Goal: Use online tool/utility: Utilize a website feature to perform a specific function

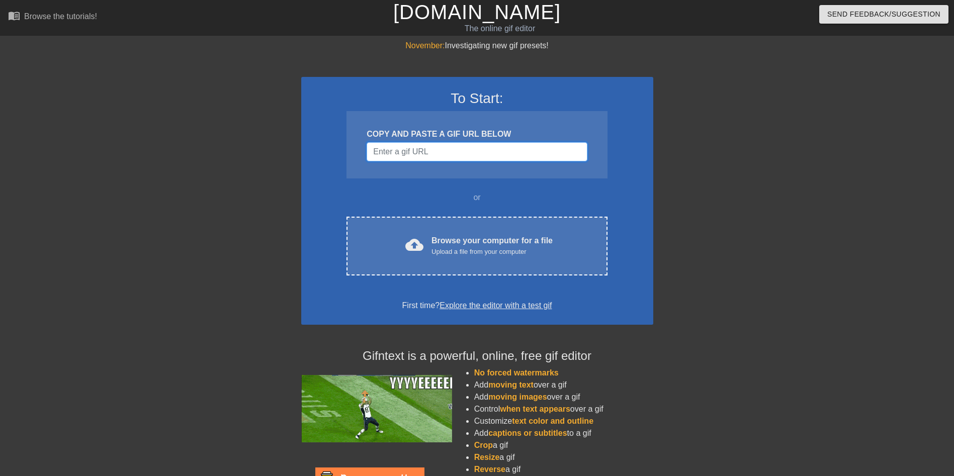
click at [420, 146] on input "Username" at bounding box center [477, 151] width 220 height 19
paste input "https://images-ext-1.discordapp.net/external/oBwv4LUmB24LgpkFrh2bcZUBKqeGXD2mlW…"
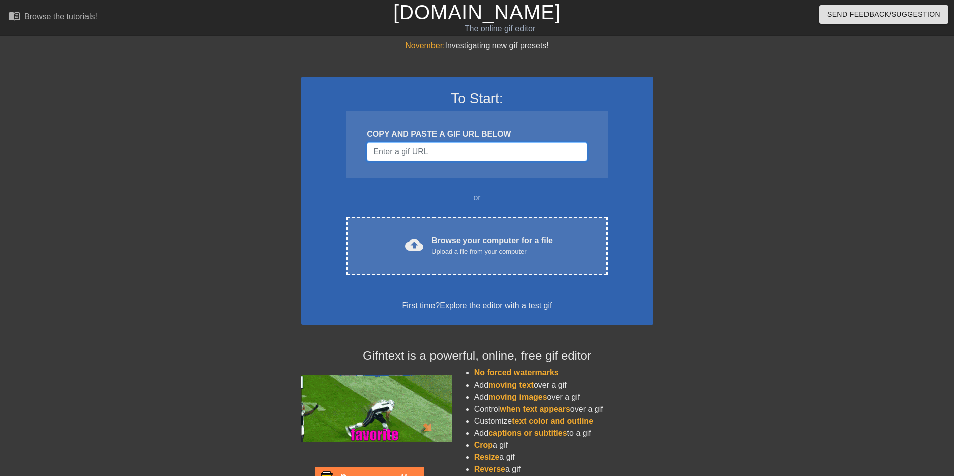
type input "https://images-ext-1.discordapp.net/external/oBwv4LUmB24LgpkFrh2bcZUBKqeGXD2mlW…"
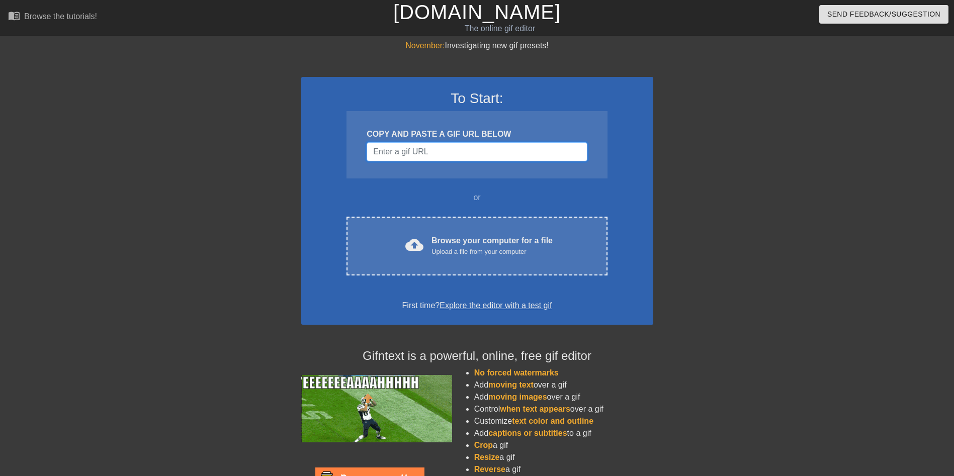
click at [405, 150] on input "Username" at bounding box center [477, 151] width 220 height 19
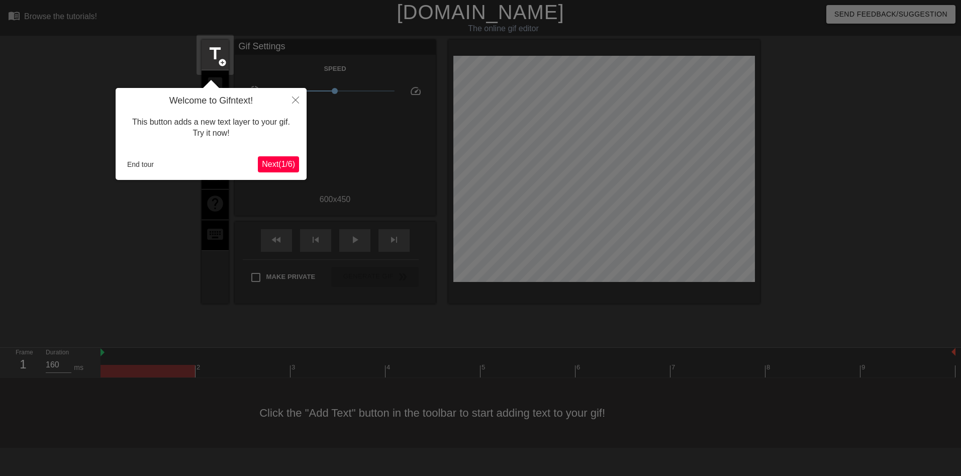
click at [275, 170] on button "Next ( 1 / 6 )" at bounding box center [278, 164] width 41 height 16
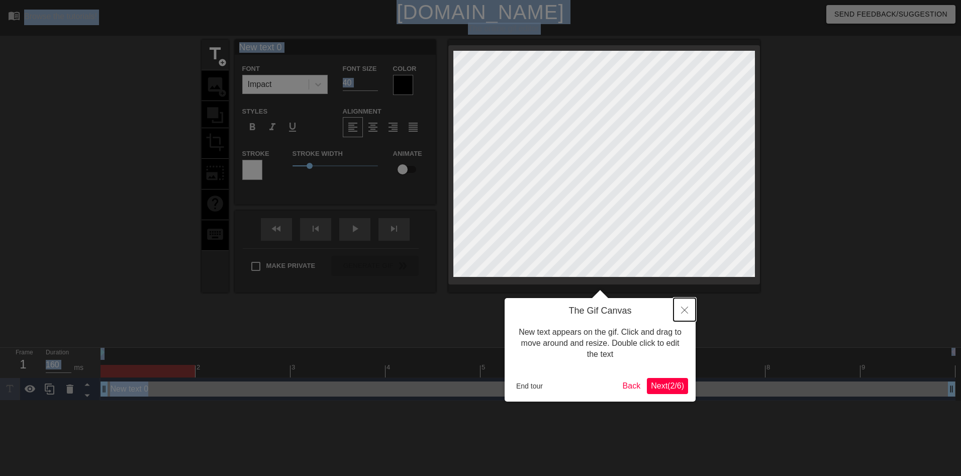
click at [681, 308] on button "Close" at bounding box center [685, 309] width 22 height 23
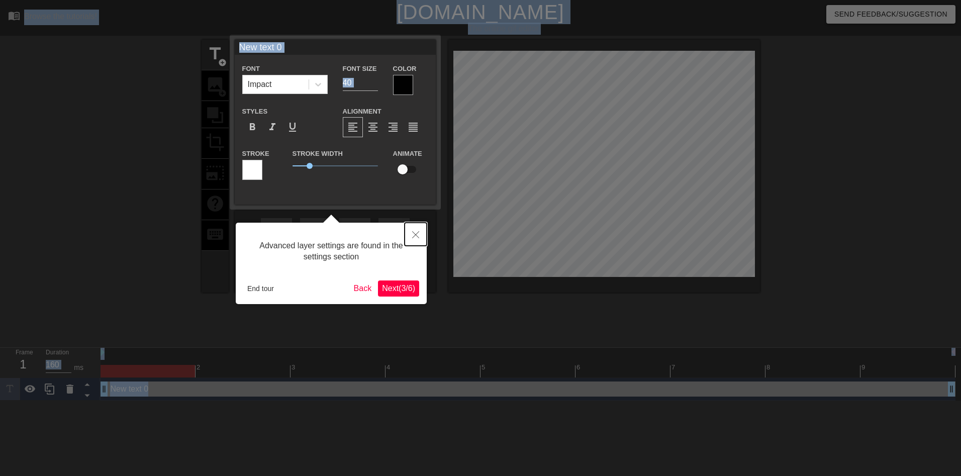
click at [405, 232] on button "Close" at bounding box center [416, 234] width 22 height 23
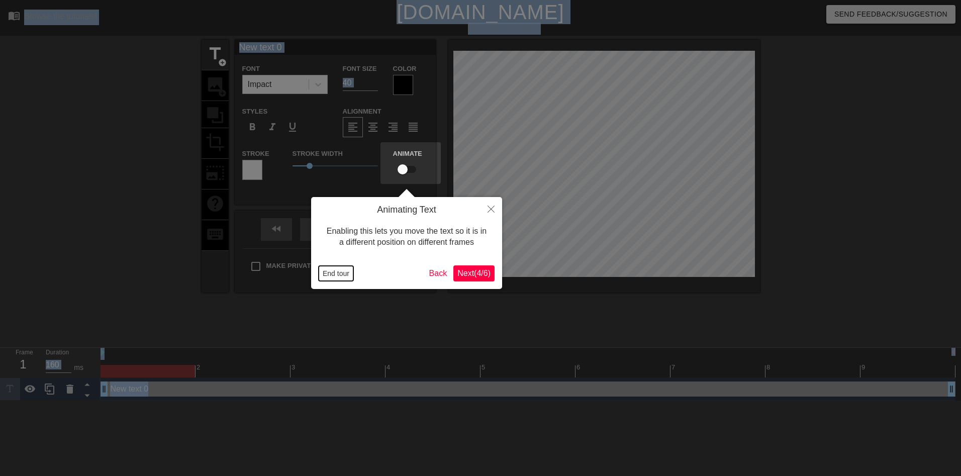
click at [329, 275] on button "End tour" at bounding box center [336, 273] width 35 height 15
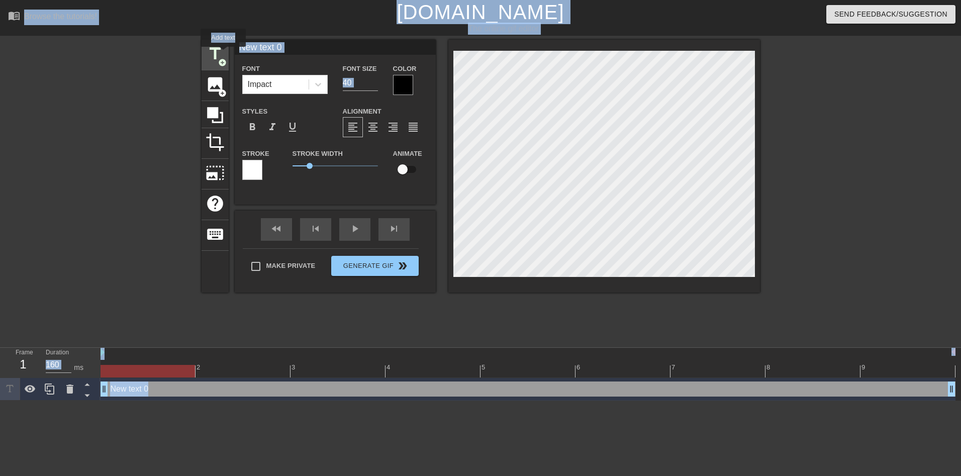
click at [223, 53] on span "title" at bounding box center [215, 53] width 19 height 19
type input "New text 2"
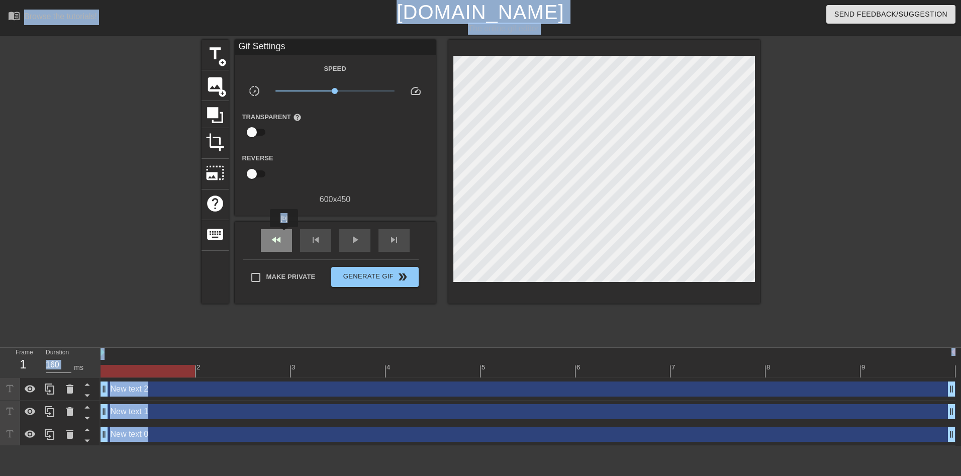
click at [285, 234] on div "fast_rewind" at bounding box center [276, 240] width 31 height 23
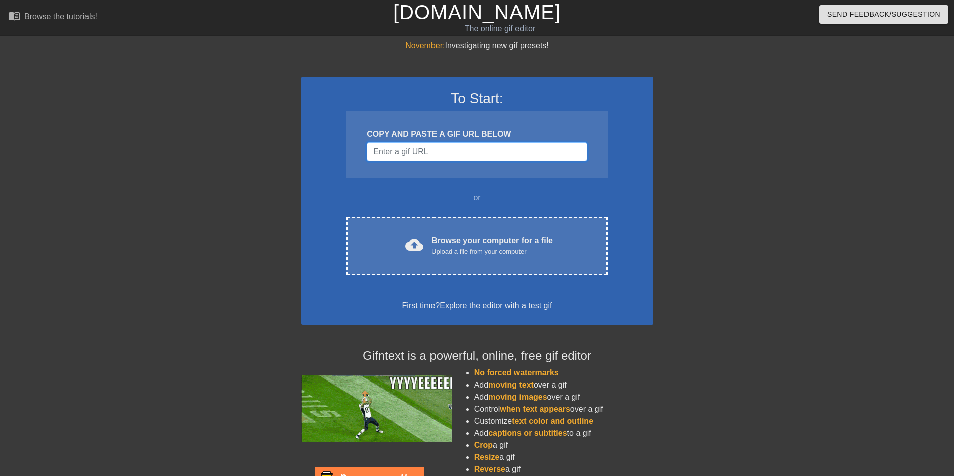
click at [464, 148] on input "Username" at bounding box center [477, 151] width 220 height 19
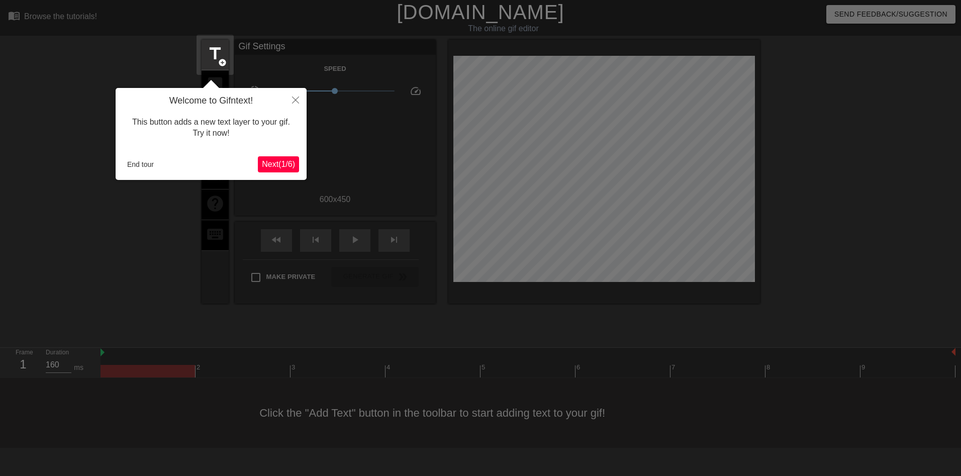
click at [149, 156] on div "End tour Next ( 1 / 6 )" at bounding box center [211, 164] width 176 height 16
click at [148, 162] on button "End tour" at bounding box center [140, 164] width 35 height 15
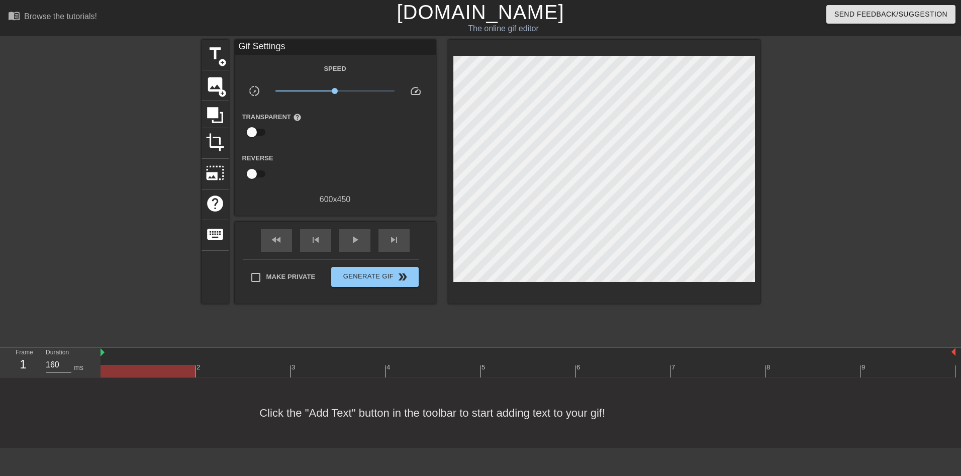
click at [346, 180] on div "Reverse" at bounding box center [335, 168] width 201 height 32
click at [226, 56] on div "title add_circle" at bounding box center [215, 55] width 27 height 31
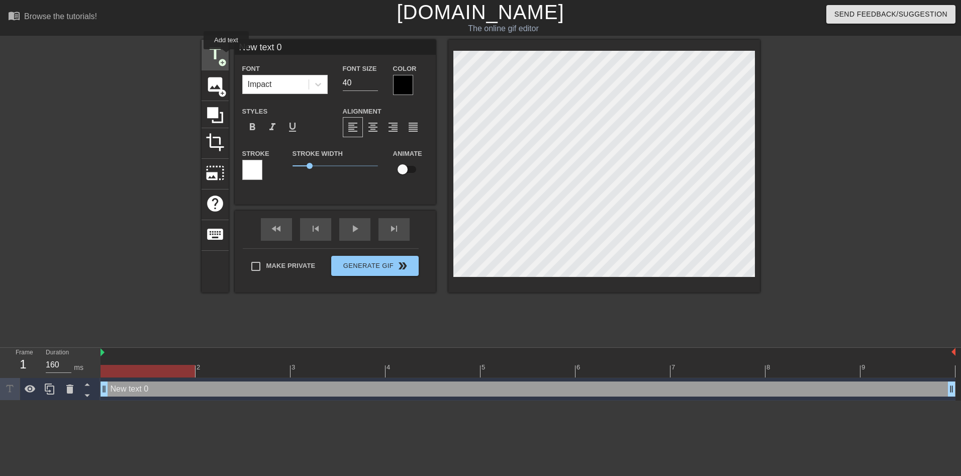
click at [226, 56] on div "title add_circle" at bounding box center [215, 55] width 27 height 31
type input "New text 1"
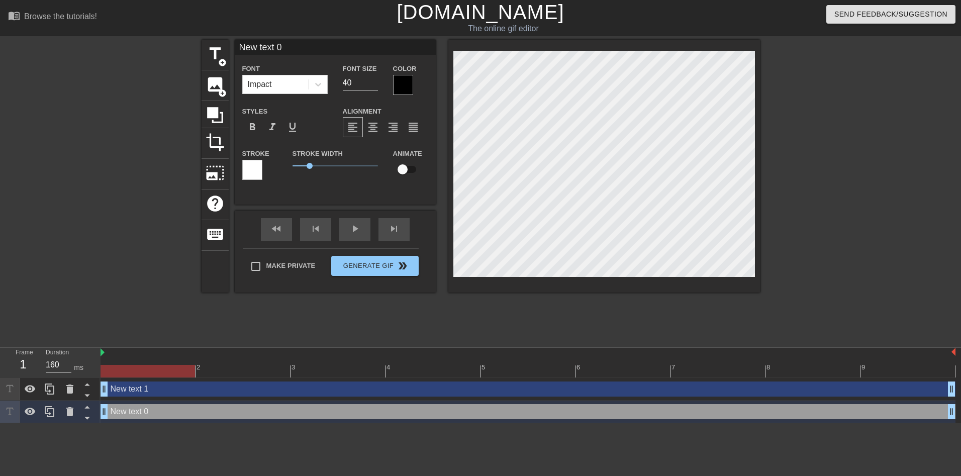
click at [478, 395] on div "menu_book Browse the tutorials! [DOMAIN_NAME] The online gif editor Send Feedba…" at bounding box center [480, 211] width 961 height 423
type input "New text 1"
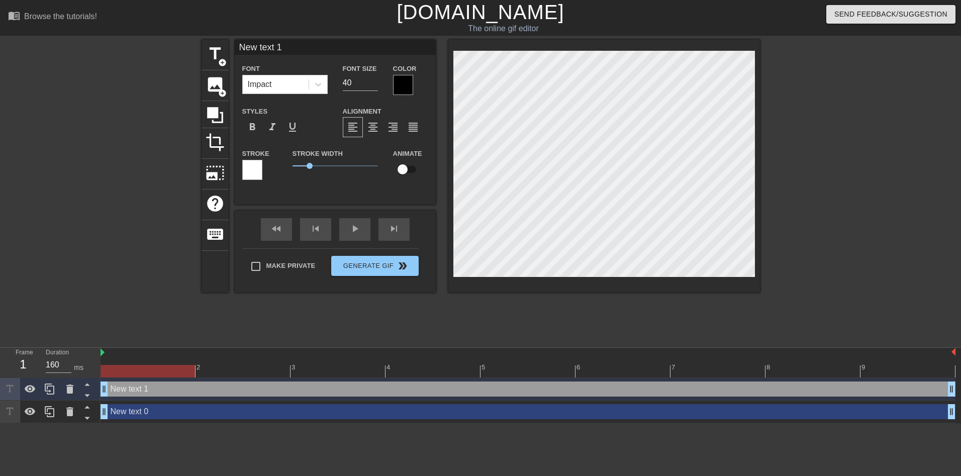
scroll to position [2, 3]
click at [399, 84] on div at bounding box center [403, 85] width 20 height 20
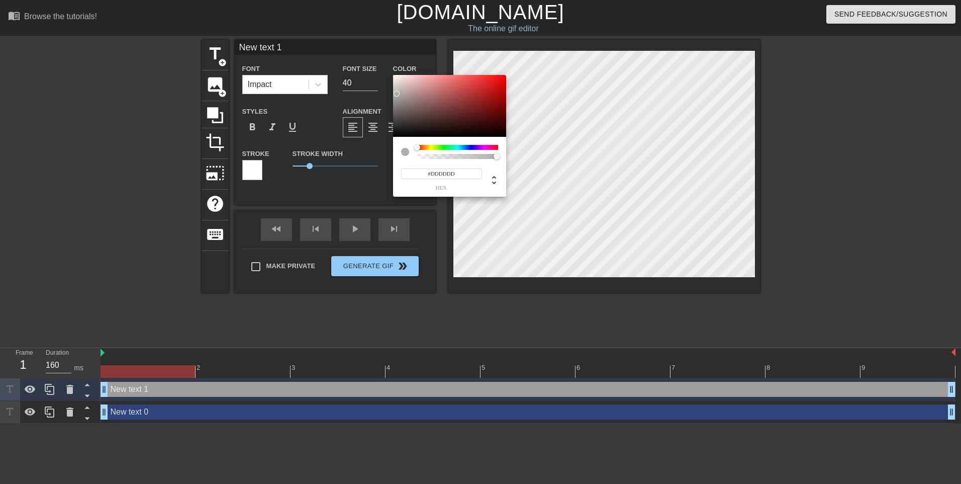
type input "#EBEBEB"
drag, startPoint x: 396, startPoint y: 94, endPoint x: 392, endPoint y: 77, distance: 16.7
click at [392, 77] on div "#EBEBEB hex" at bounding box center [480, 242] width 961 height 484
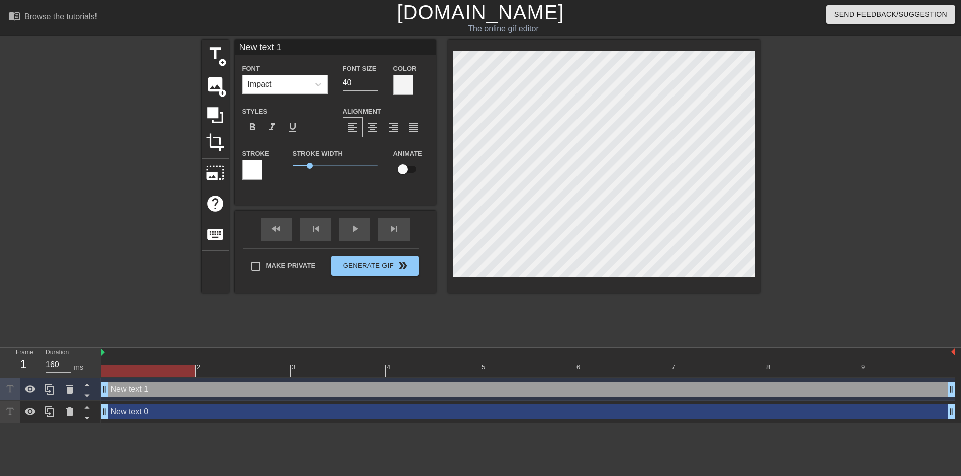
click at [403, 83] on div at bounding box center [403, 85] width 20 height 20
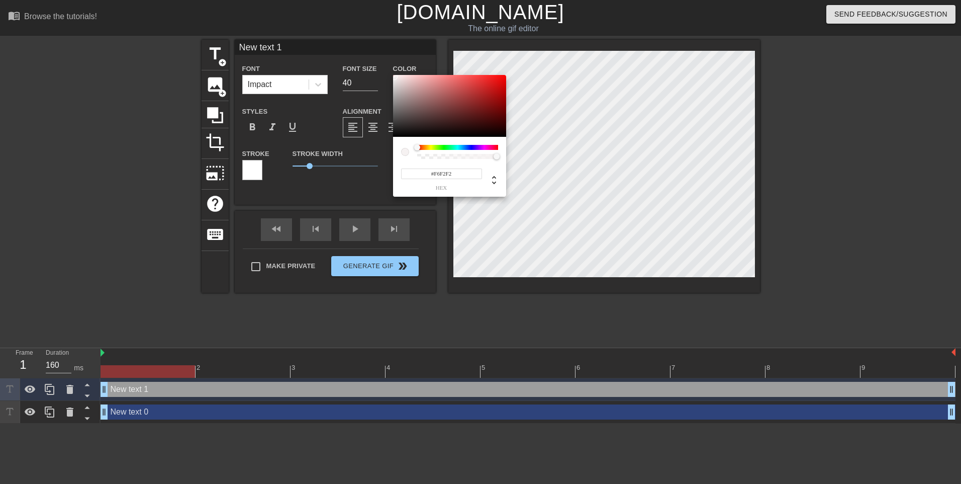
type input "#FCF9F9"
drag, startPoint x: 399, startPoint y: 88, endPoint x: 394, endPoint y: 75, distance: 13.8
click at [394, 75] on div at bounding box center [449, 106] width 113 height 62
click at [394, 75] on div at bounding box center [394, 75] width 6 height 6
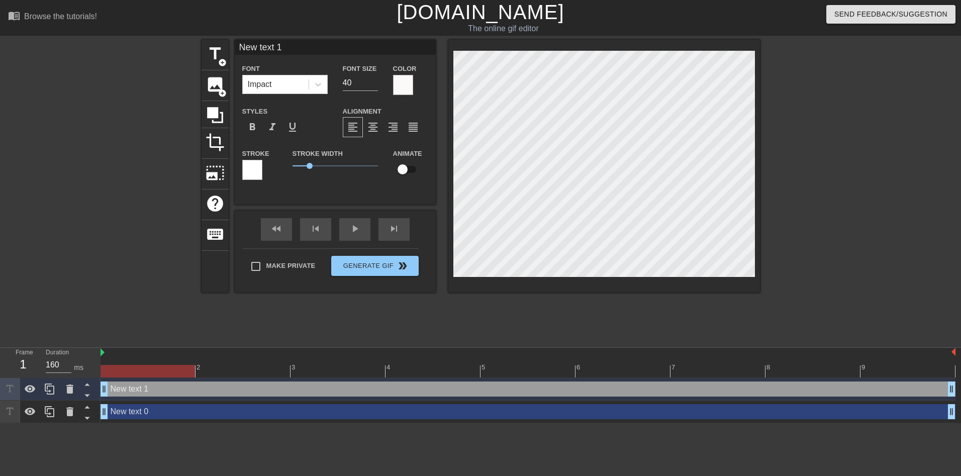
scroll to position [2, 2]
type input "I"
type textarea "I"
type input "I"
type textarea "I"
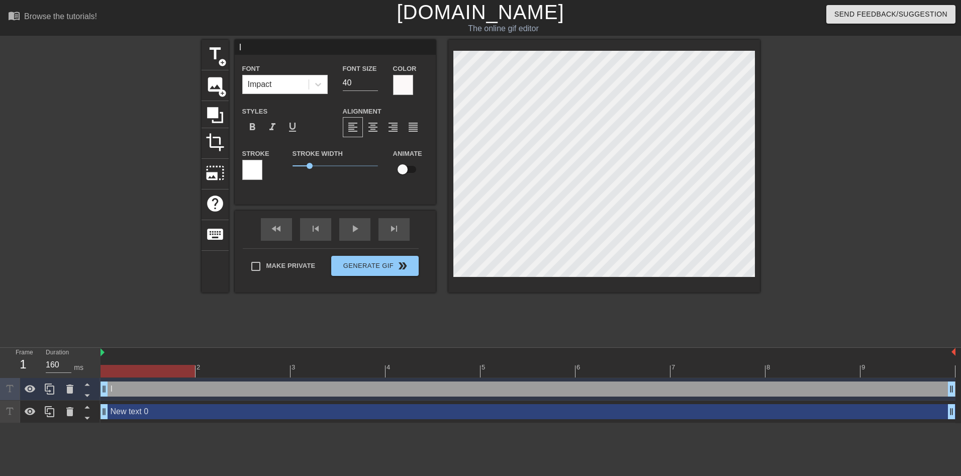
type input "I F"
type textarea "I F"
type input "I FW"
type textarea "I FW"
type input "I FW"
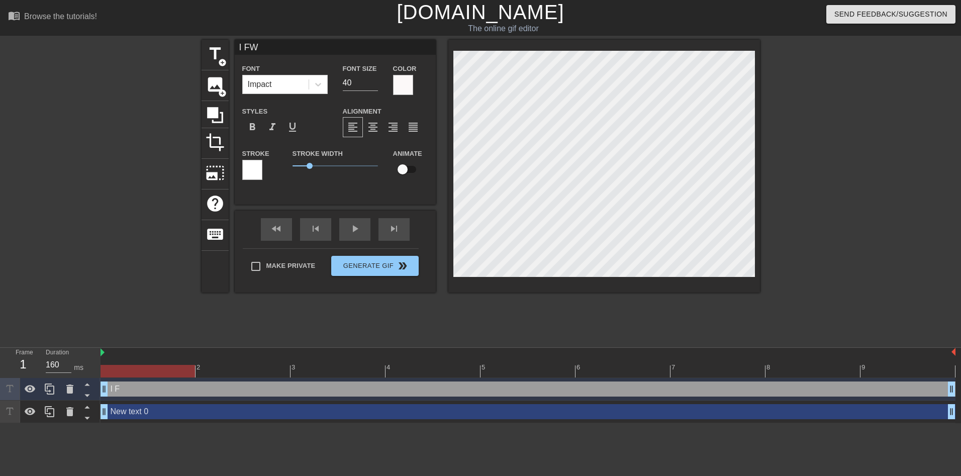
type textarea "I FW"
type input "I FW Y"
type textarea "I FW Y"
type input "I FW YO"
type textarea "I FW YO"
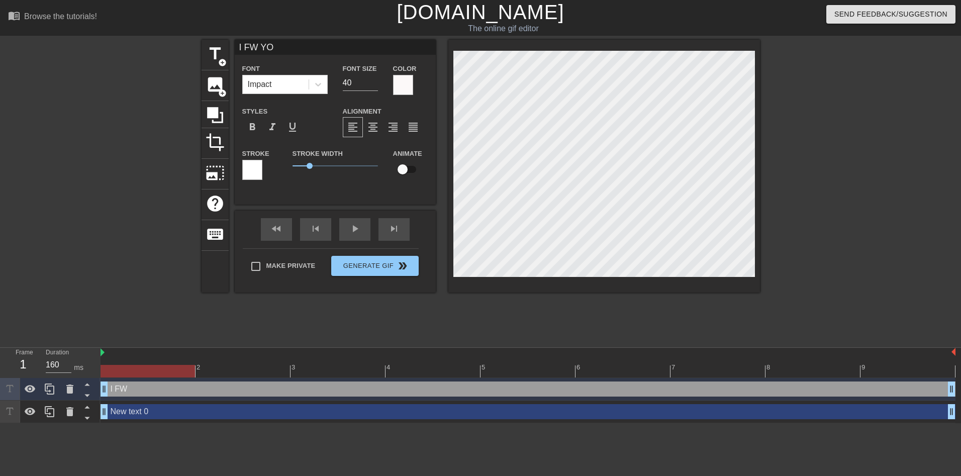
type input "I FW YOU"
type textarea "I FW YOU"
type input "I FW YOU"
type textarea "I FW YOU"
type input "I FW YOU H"
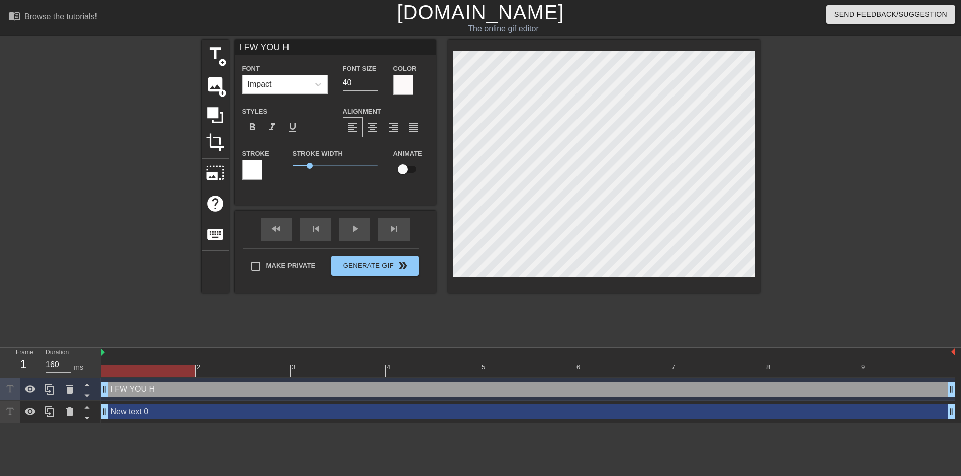
type textarea "I FW YOU HE"
type input "I FW YOU HEA"
type textarea "I FW YOU HEA"
type input "I FW YOU HEAV"
type textarea "I FW YOU HEAVY"
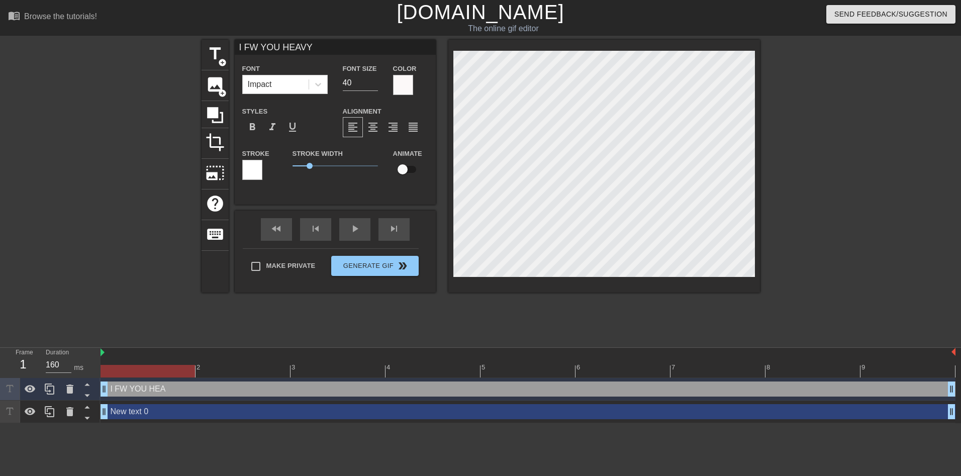
type input "I FW YOU HEAVY"
type textarea "I FW YOU HEAVY"
type input "I FW YOU HEAVY N"
type textarea "I FW YOU HEAVY N"
type input "I FW YOU HEAVY NE"
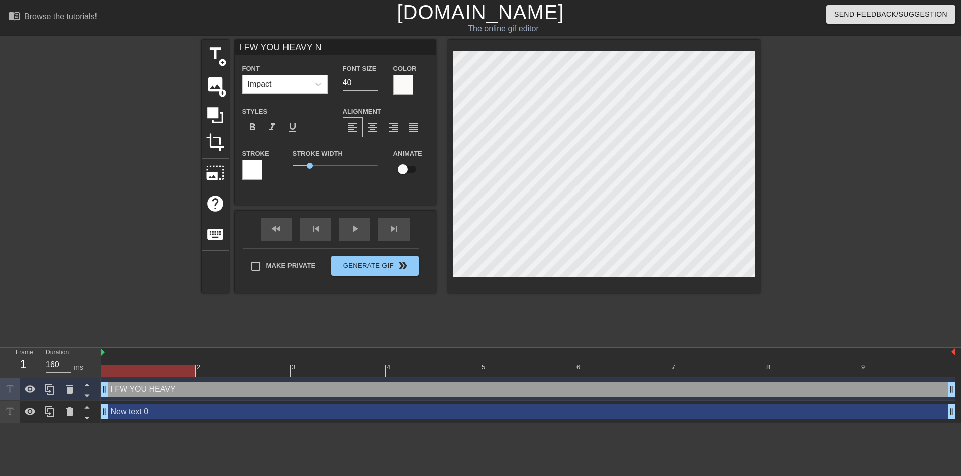
type textarea "I FW YOU HEAVY NE"
type input "I FW YOU HEAVY NEO"
type textarea "I FW YOU HEAVY NEO"
click at [404, 91] on div at bounding box center [403, 85] width 20 height 20
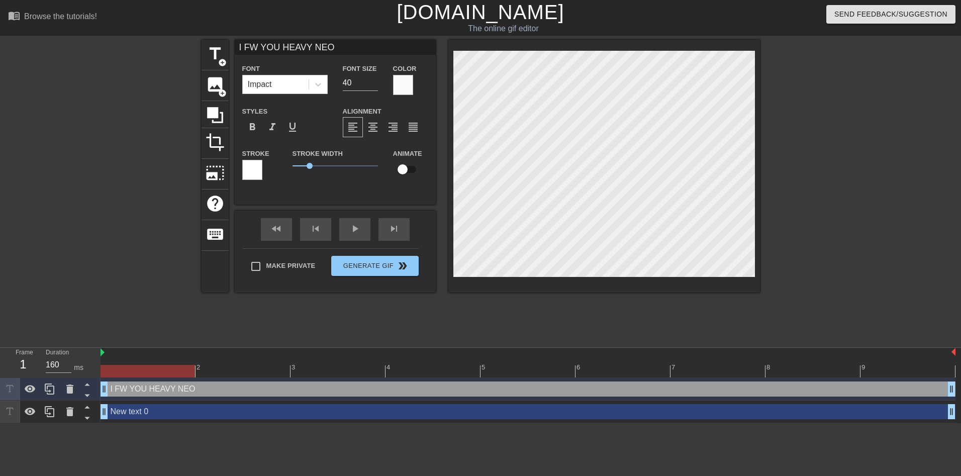
scroll to position [2, 1]
click at [252, 131] on span "format_bold" at bounding box center [252, 127] width 12 height 12
click at [253, 131] on span "format_bold" at bounding box center [252, 127] width 12 height 12
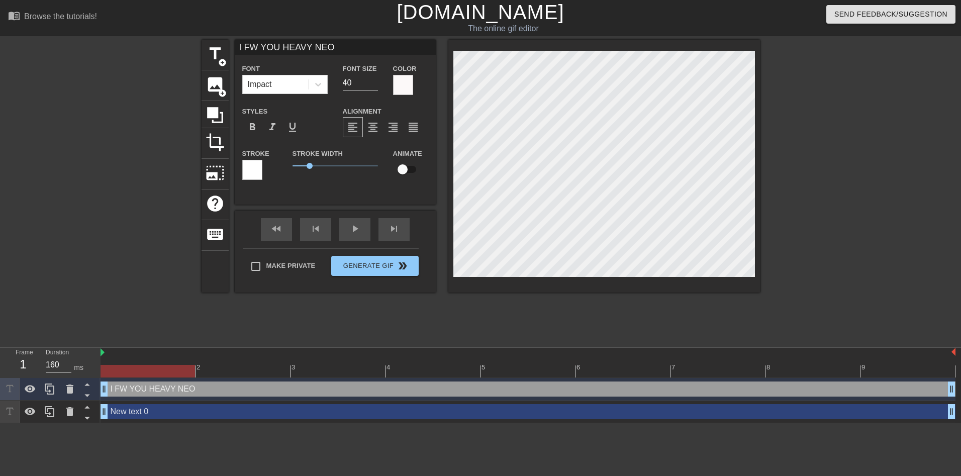
click at [408, 88] on div at bounding box center [403, 85] width 20 height 20
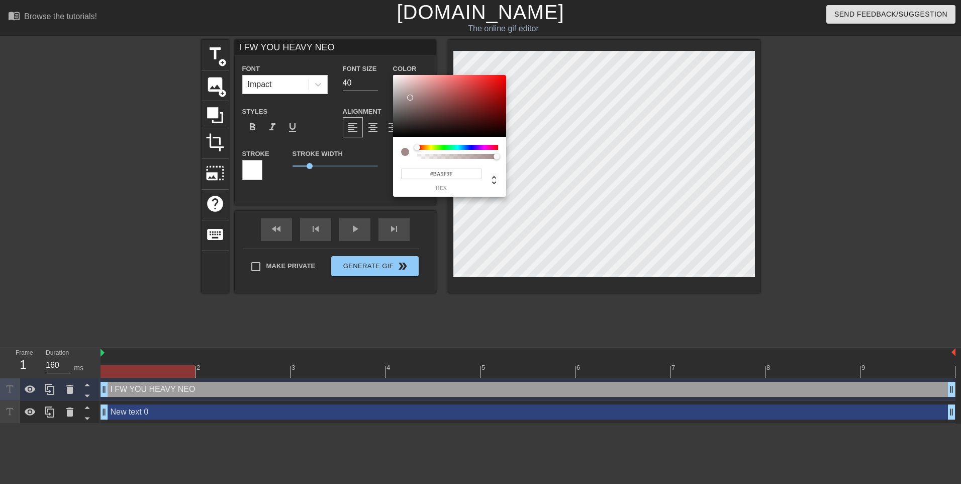
drag, startPoint x: 411, startPoint y: 97, endPoint x: 401, endPoint y: 83, distance: 16.6
click at [408, 90] on div at bounding box center [449, 106] width 113 height 62
click at [398, 81] on div at bounding box center [449, 106] width 113 height 62
drag, startPoint x: 404, startPoint y: 96, endPoint x: 396, endPoint y: 86, distance: 12.6
click at [396, 86] on div at bounding box center [449, 106] width 113 height 62
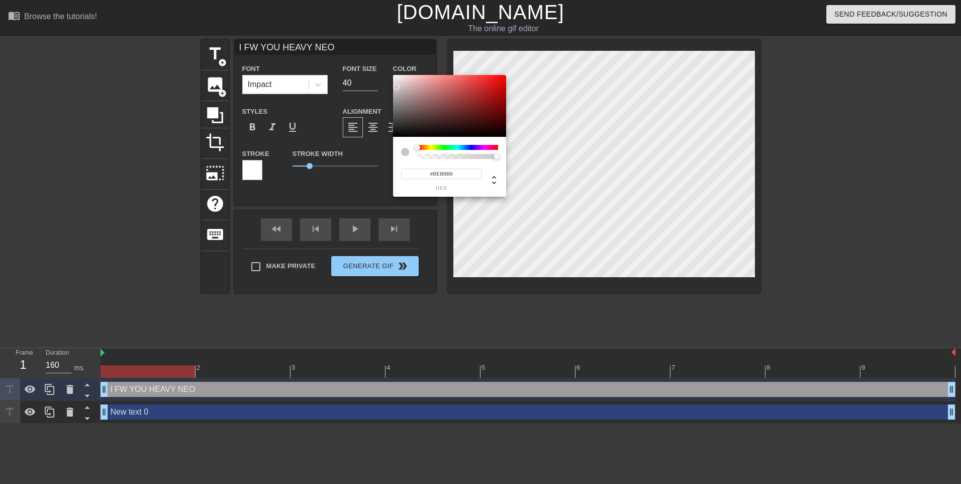
click at [397, 93] on div at bounding box center [400, 90] width 6 height 6
drag, startPoint x: 397, startPoint y: 102, endPoint x: 458, endPoint y: 126, distance: 64.8
click at [459, 126] on div at bounding box center [449, 106] width 113 height 62
click at [458, 126] on div at bounding box center [449, 106] width 113 height 62
click at [466, 147] on div at bounding box center [457, 147] width 81 height 5
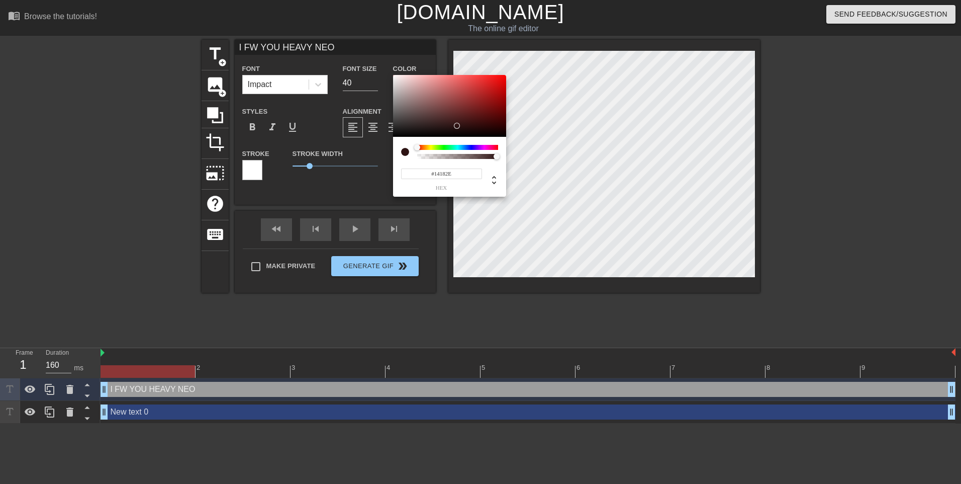
click at [420, 147] on div at bounding box center [417, 147] width 6 height 6
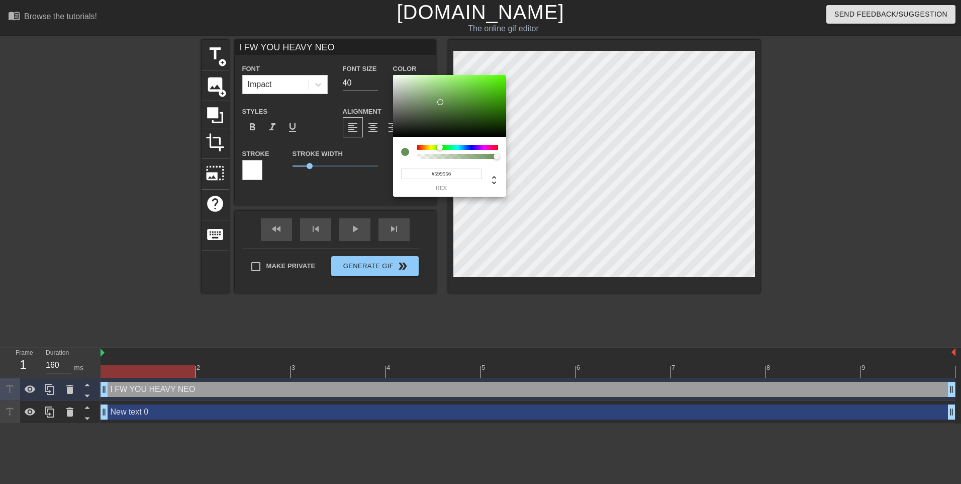
drag, startPoint x: 440, startPoint y: 102, endPoint x: 445, endPoint y: 101, distance: 5.2
click at [444, 101] on div at bounding box center [449, 106] width 113 height 62
drag, startPoint x: 445, startPoint y: 101, endPoint x: 465, endPoint y: 113, distance: 23.7
click at [460, 101] on div at bounding box center [457, 104] width 6 height 6
click at [471, 145] on div at bounding box center [457, 147] width 81 height 5
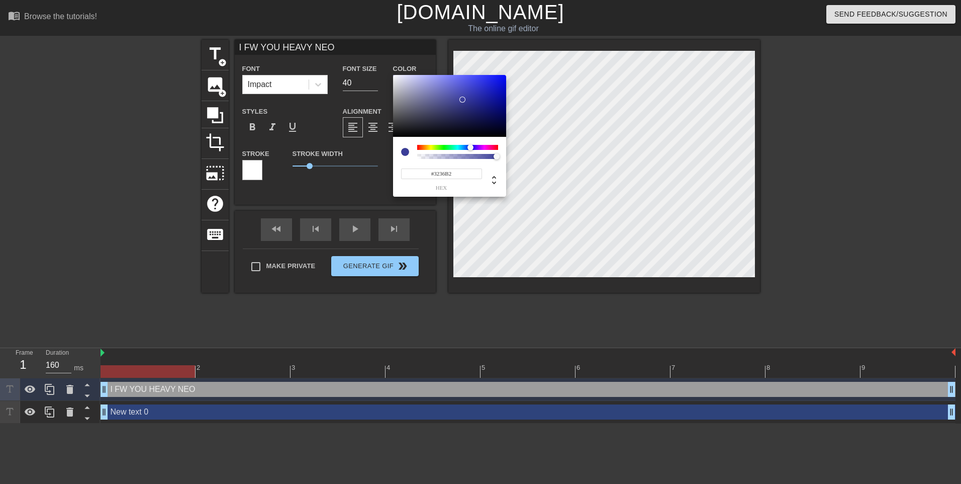
drag, startPoint x: 474, startPoint y: 94, endPoint x: 475, endPoint y: 88, distance: 5.6
click at [474, 94] on div at bounding box center [449, 106] width 113 height 62
drag, startPoint x: 475, startPoint y: 88, endPoint x: 465, endPoint y: 92, distance: 10.8
click at [465, 92] on div at bounding box center [449, 106] width 113 height 62
click at [408, 104] on div at bounding box center [449, 106] width 113 height 62
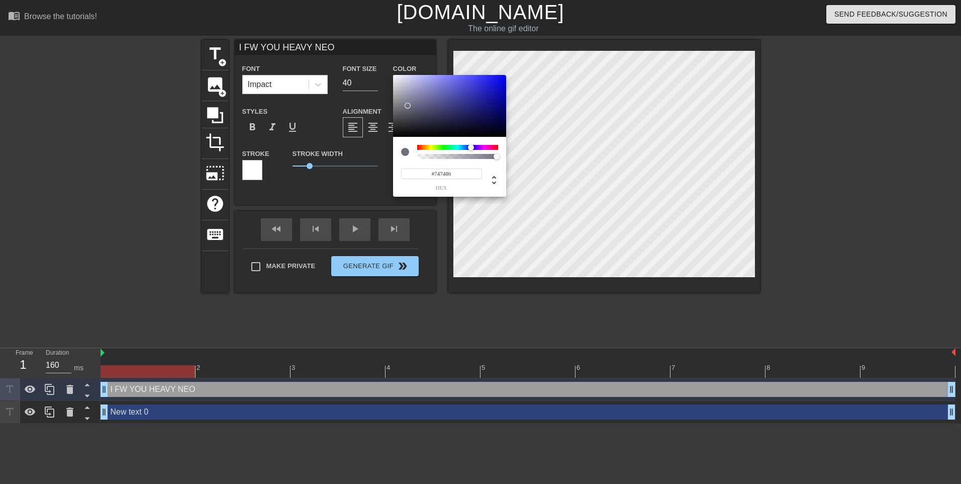
click at [408, 104] on div at bounding box center [408, 106] width 6 height 6
drag, startPoint x: 416, startPoint y: 116, endPoint x: 425, endPoint y: 132, distance: 19.1
click at [421, 125] on div at bounding box center [449, 106] width 113 height 62
type input "#000000"
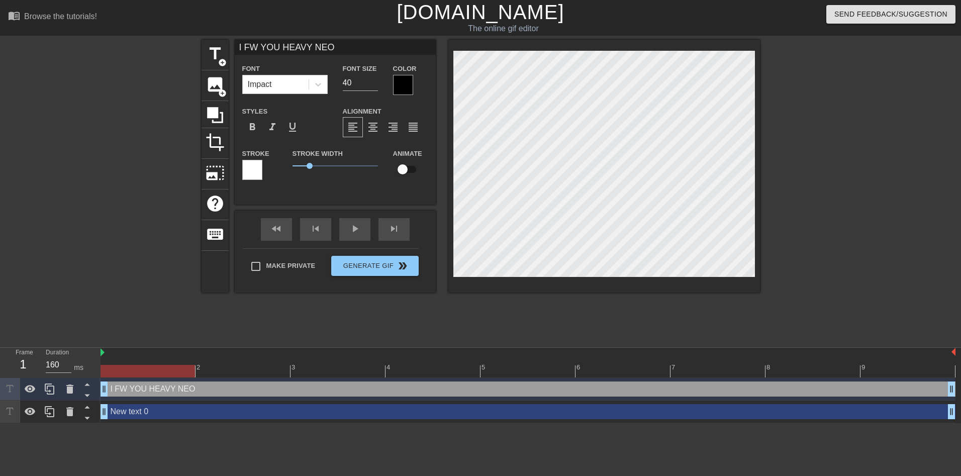
click at [304, 307] on div "title add_circle image add_circle crop photo_size_select_large help keyboard I …" at bounding box center [481, 191] width 559 height 302
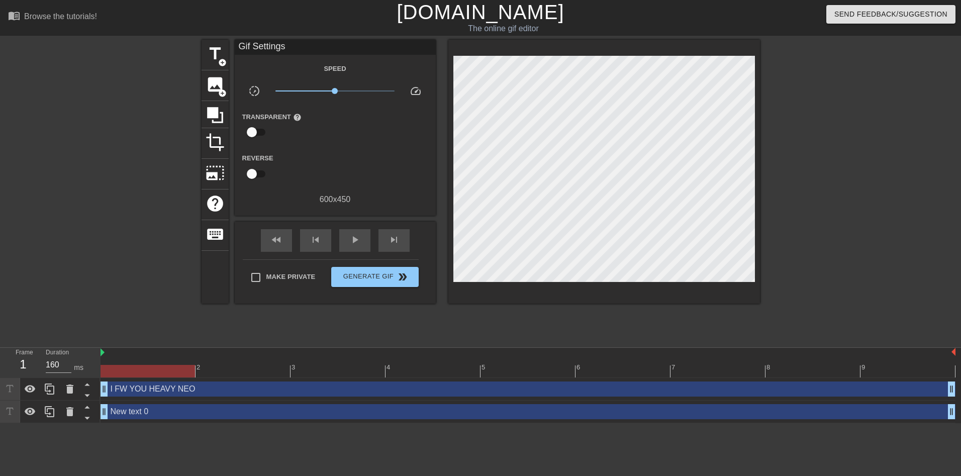
click at [467, 308] on div "title add_circle image add_circle crop photo_size_select_large help keyboard Gi…" at bounding box center [481, 191] width 559 height 302
click at [381, 281] on span "Generate Gif double_arrow" at bounding box center [374, 277] width 79 height 12
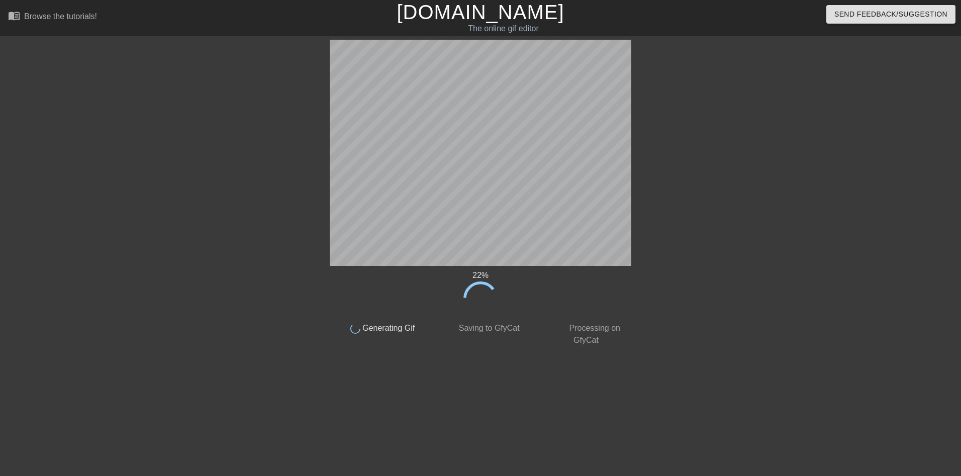
click at [685, 255] on div at bounding box center [719, 191] width 151 height 302
click at [681, 282] on div at bounding box center [719, 191] width 151 height 302
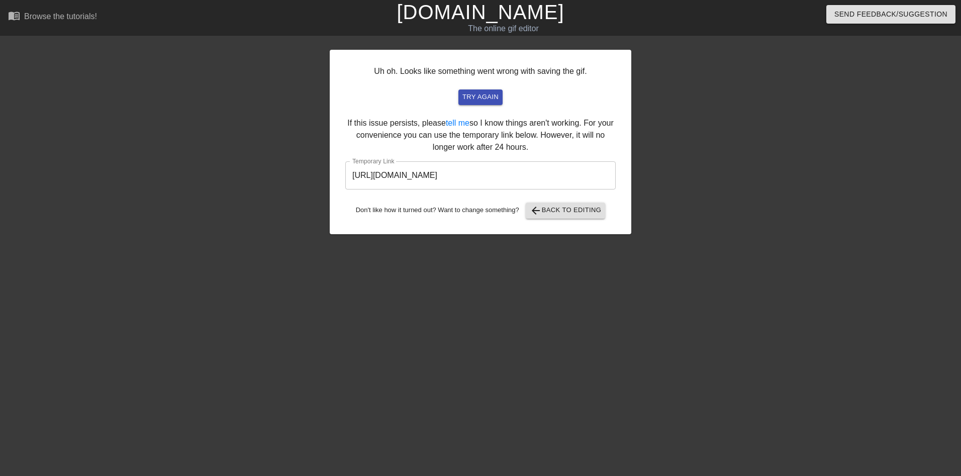
click at [578, 180] on input "[URL][DOMAIN_NAME]" at bounding box center [480, 175] width 271 height 28
